Goal: Download file/media

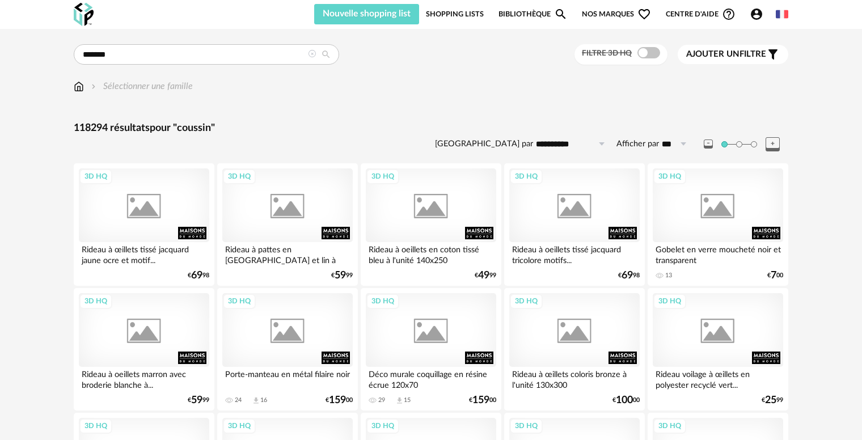
type input "*******"
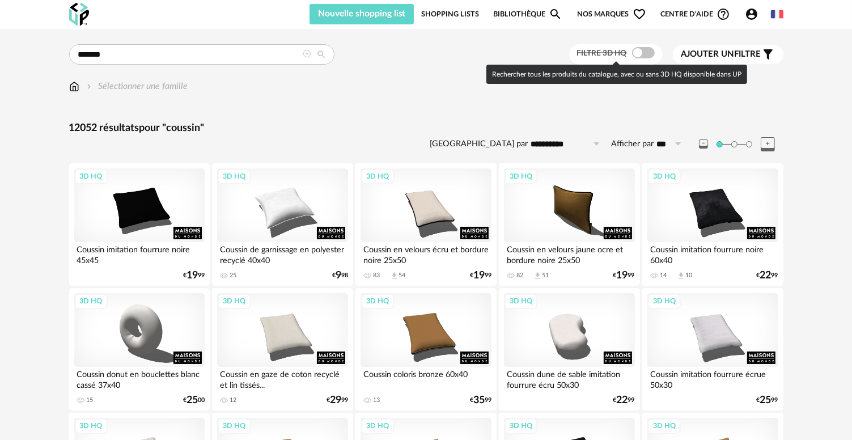
click at [638, 45] on div "Filtre 3D HQ" at bounding box center [616, 54] width 94 height 21
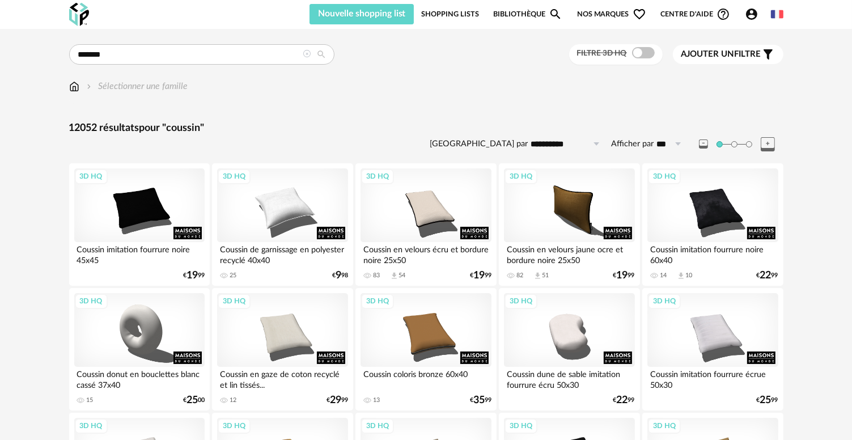
click at [642, 47] on div "Filtre 3D HQ" at bounding box center [616, 54] width 94 height 21
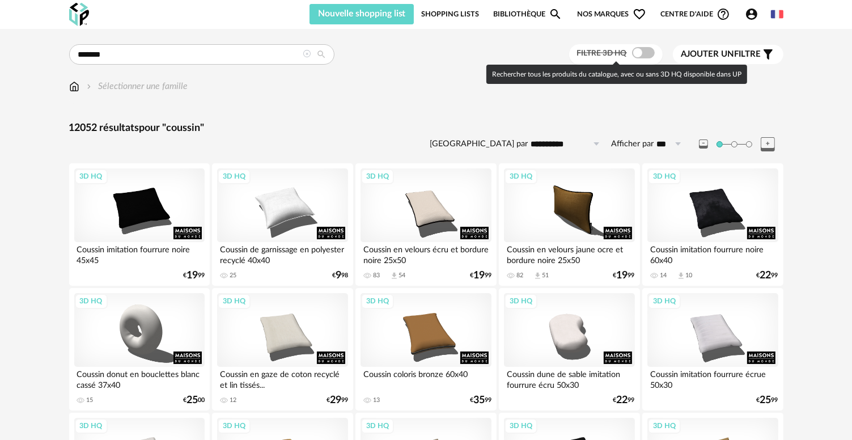
click at [644, 48] on span at bounding box center [643, 52] width 23 height 11
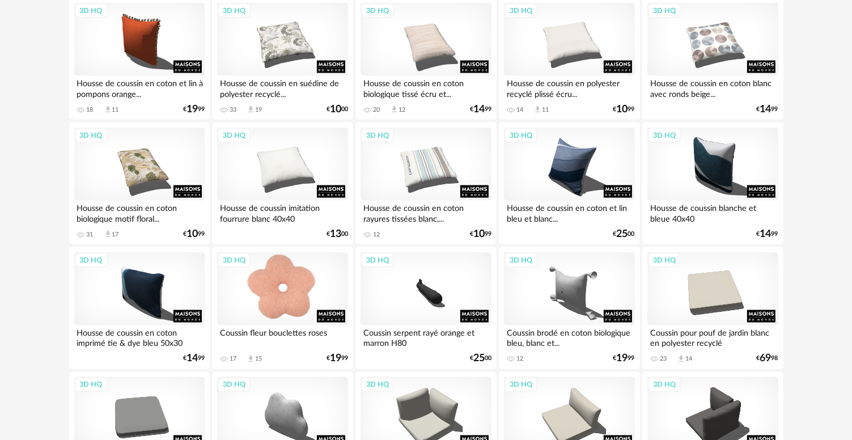
scroll to position [1928, 0]
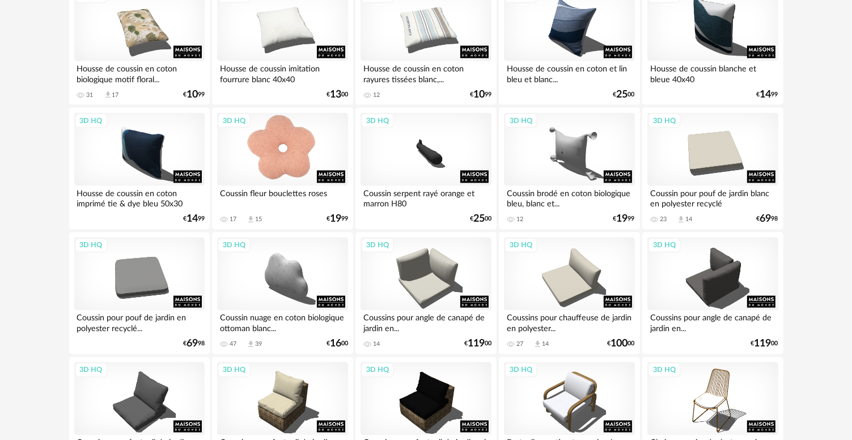
click at [290, 158] on div "3D HQ" at bounding box center [282, 150] width 130 height 74
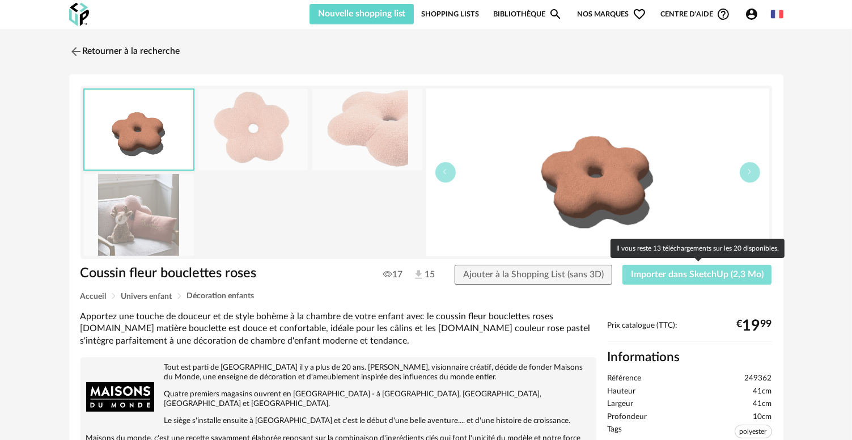
click at [701, 276] on span "Importer dans SketchUp (2,3 Mo)" at bounding box center [697, 274] width 133 height 9
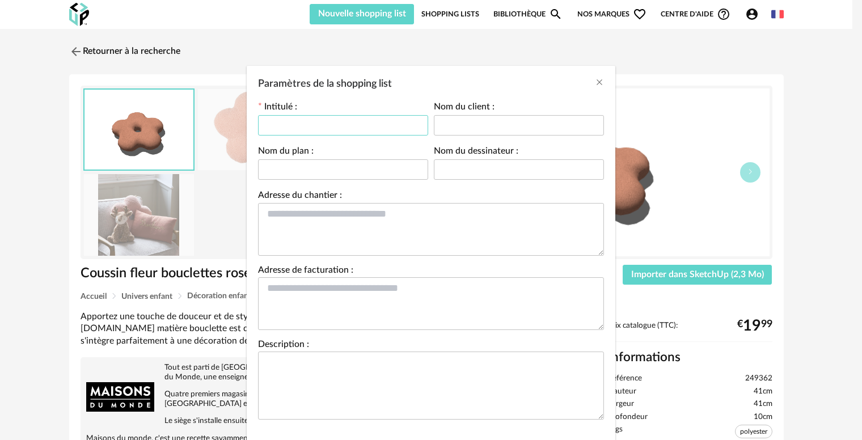
click at [353, 129] on input "Paramètres de la shopping list" at bounding box center [343, 125] width 170 height 20
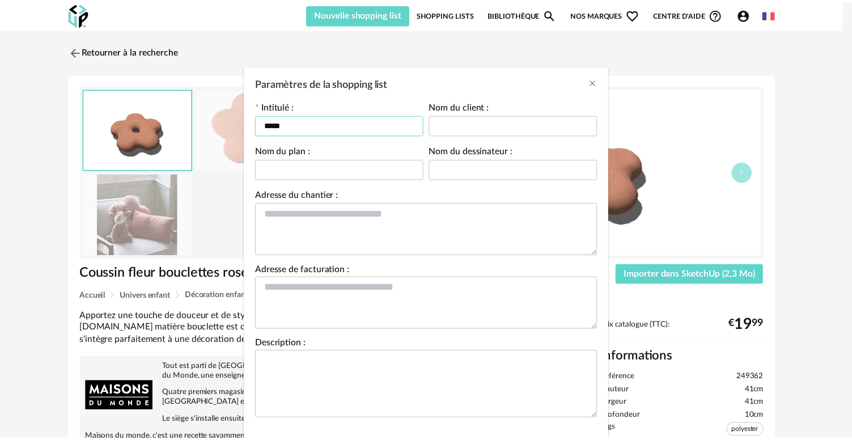
scroll to position [60, 0]
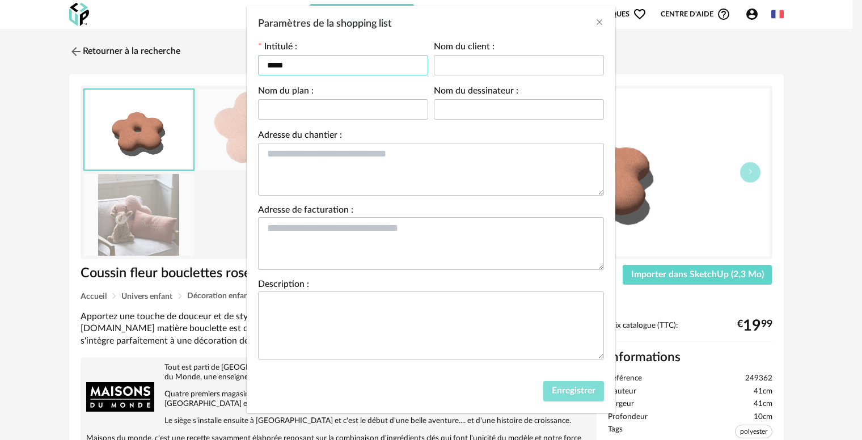
type input "*****"
click at [585, 391] on span "Enregistrer" at bounding box center [574, 390] width 44 height 9
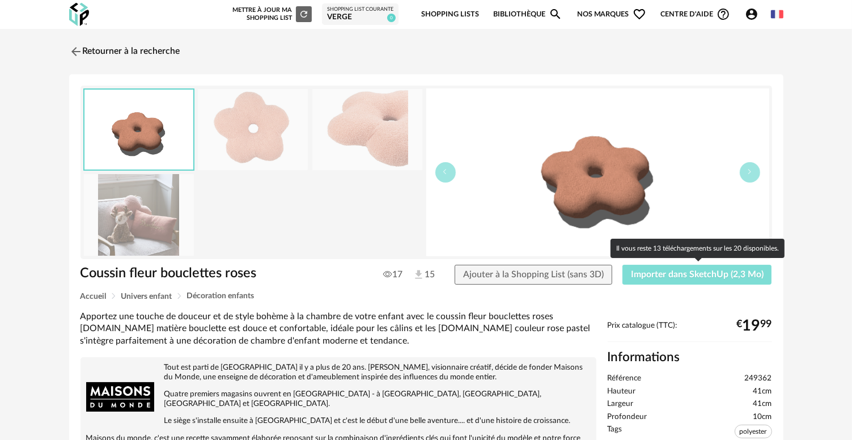
click at [656, 277] on span "Importer dans SketchUp (2,3 Mo)" at bounding box center [697, 274] width 133 height 9
